Goal: Task Accomplishment & Management: Use online tool/utility

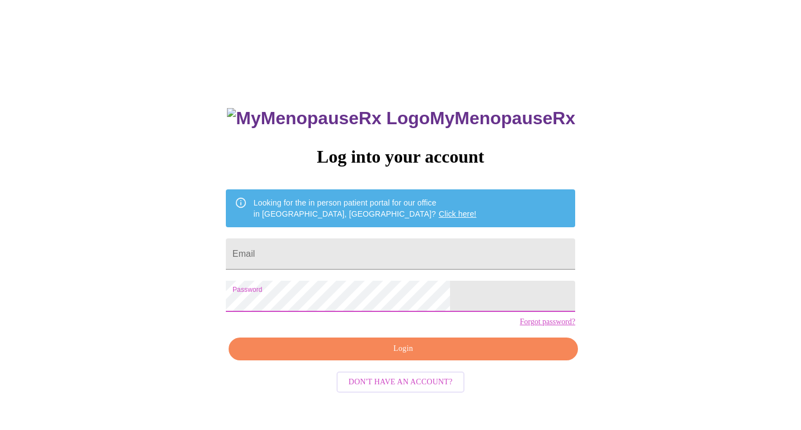
click at [425, 356] on span "Login" at bounding box center [404, 349] width 324 height 14
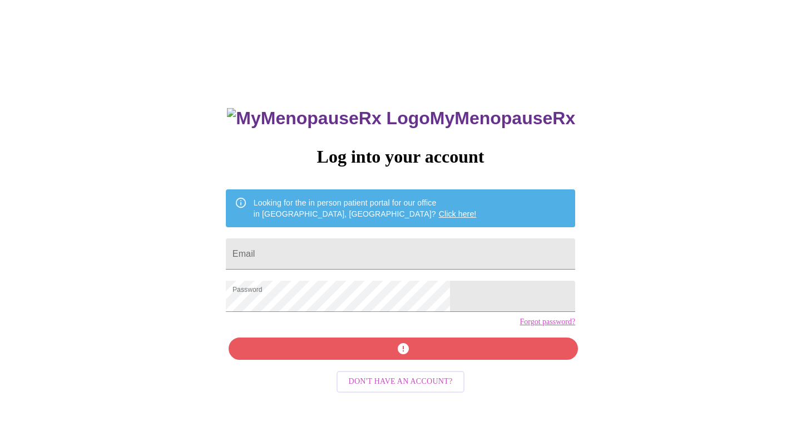
click at [553, 311] on div "MyMenopauseRx Log into your account Looking for the in person patient portal fo…" at bounding box center [400, 261] width 793 height 515
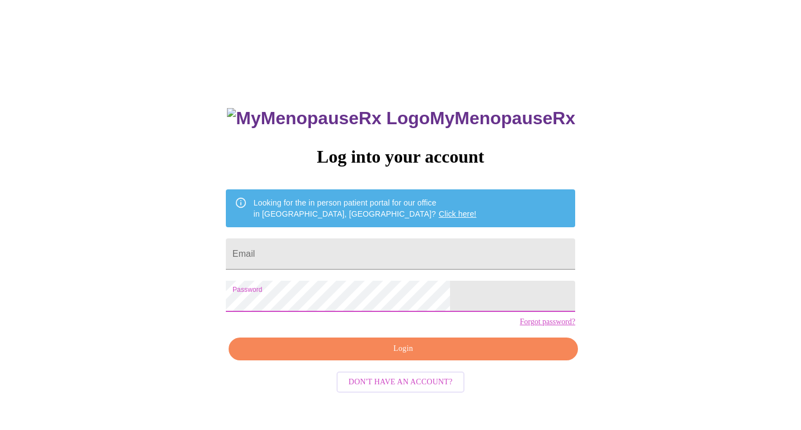
click at [410, 356] on span "Login" at bounding box center [404, 349] width 324 height 14
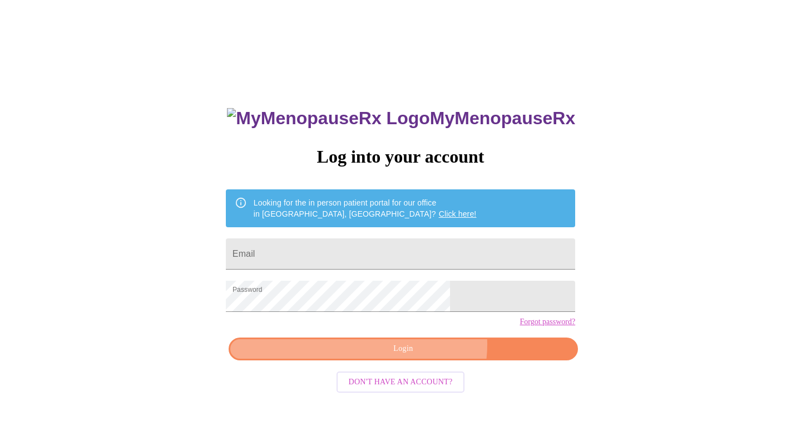
click at [421, 356] on span "Login" at bounding box center [404, 349] width 324 height 14
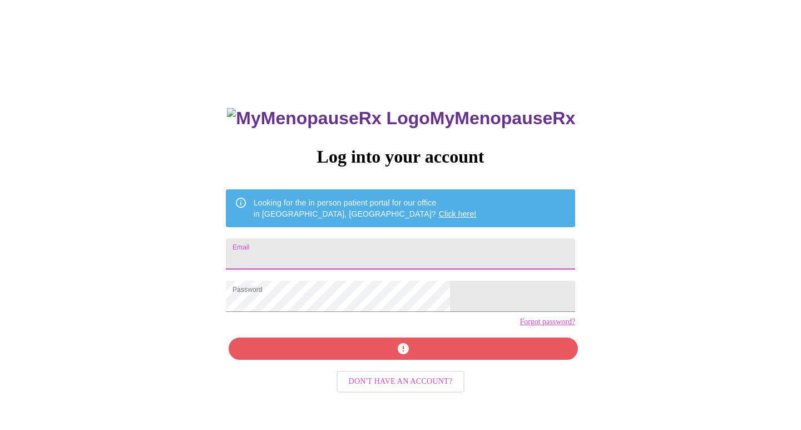
click at [380, 248] on input "Email" at bounding box center [401, 253] width 350 height 31
type input "[EMAIL_ADDRESS][DOMAIN_NAME]"
click at [397, 243] on input "[EMAIL_ADDRESS][DOMAIN_NAME]" at bounding box center [401, 253] width 350 height 31
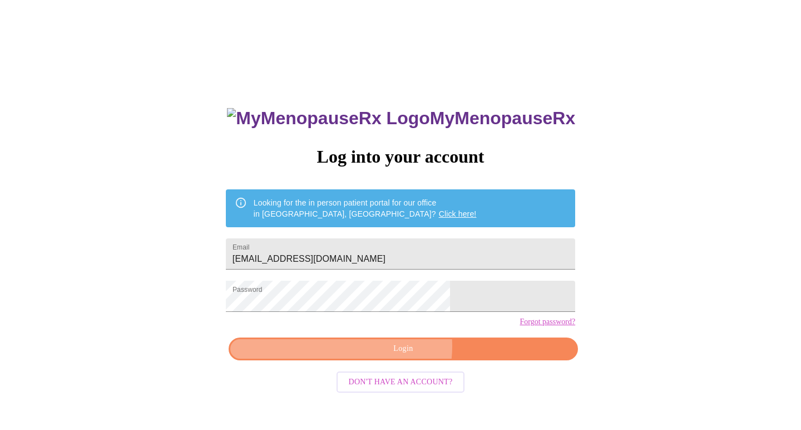
click at [401, 356] on span "Login" at bounding box center [404, 349] width 324 height 14
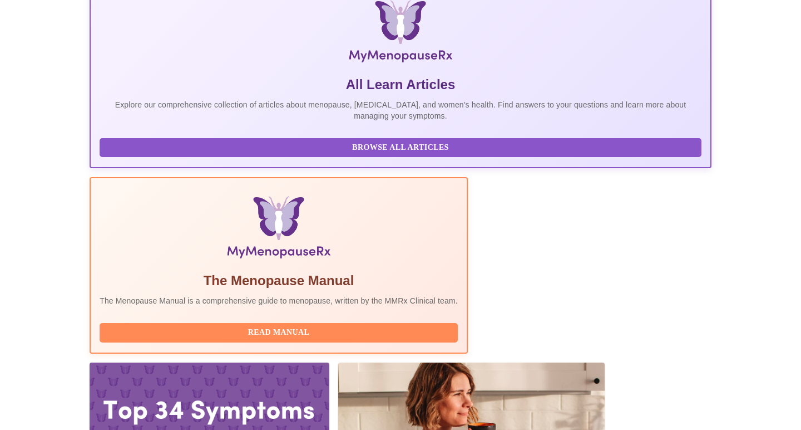
scroll to position [179, 0]
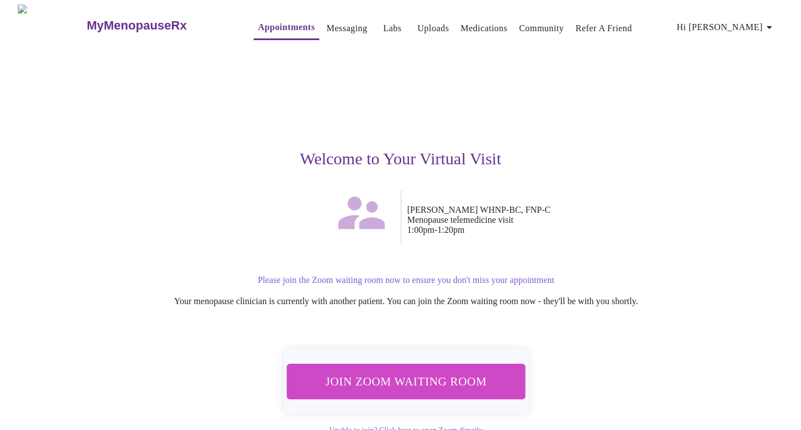
click at [461, 377] on span "Join Zoom Waiting Room" at bounding box center [406, 381] width 209 height 21
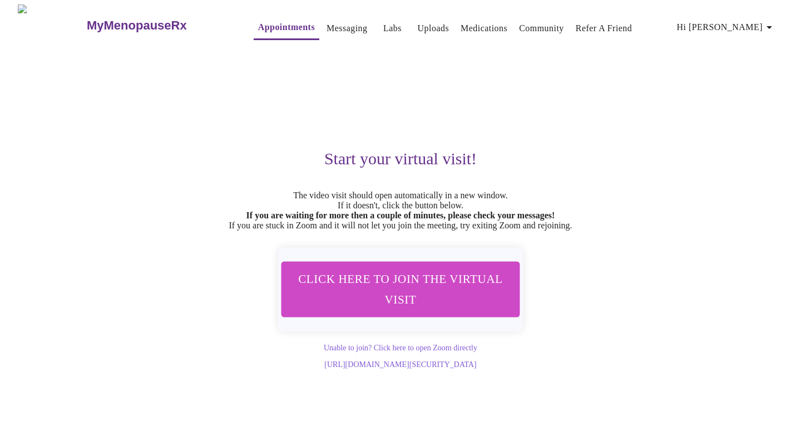
click at [406, 305] on span "Click here to join the virtual visit" at bounding box center [400, 288] width 209 height 41
